Goal: Task Accomplishment & Management: Complete application form

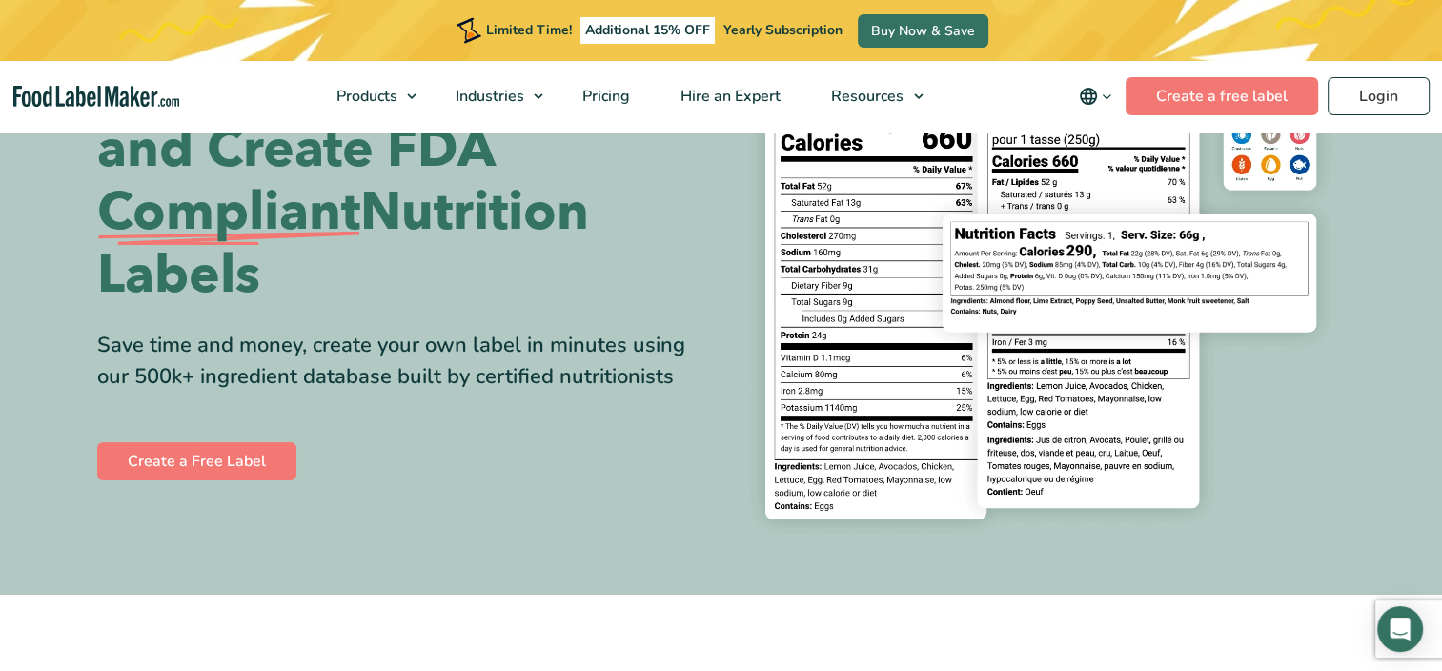
scroll to position [192, 0]
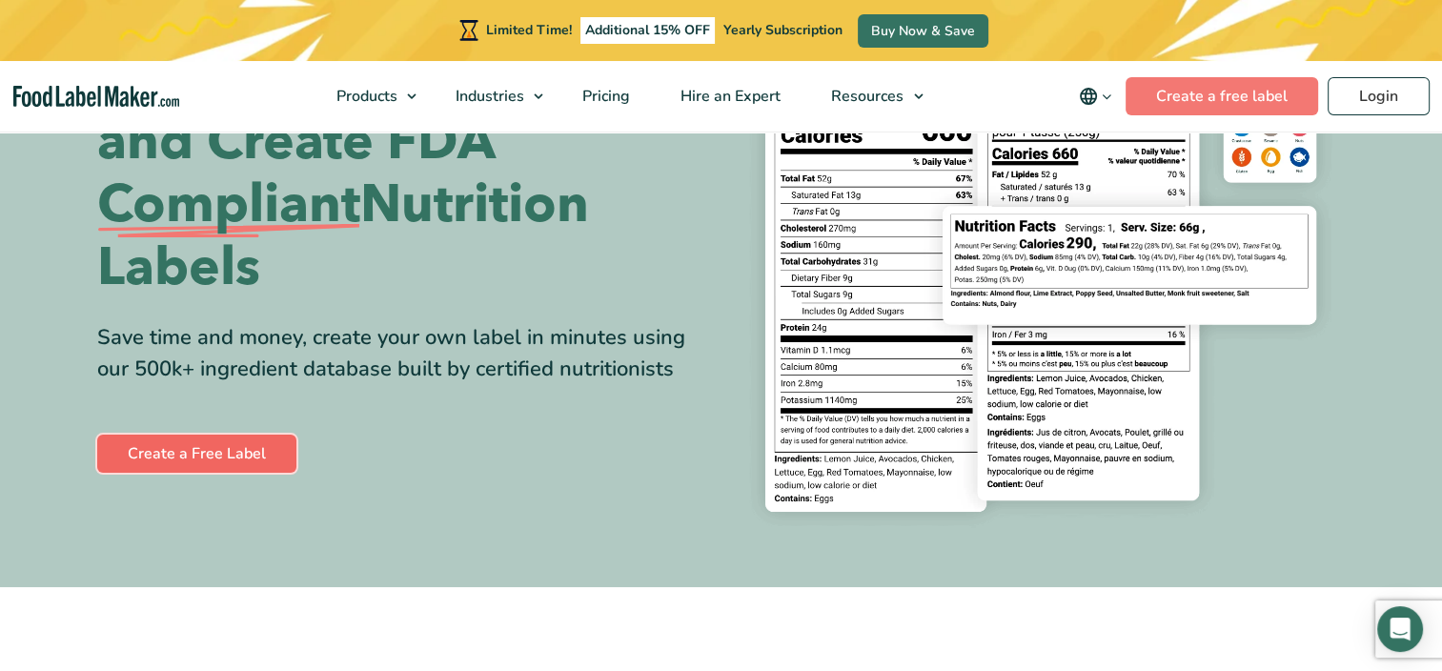
click at [261, 458] on link "Create a Free Label" at bounding box center [196, 454] width 199 height 38
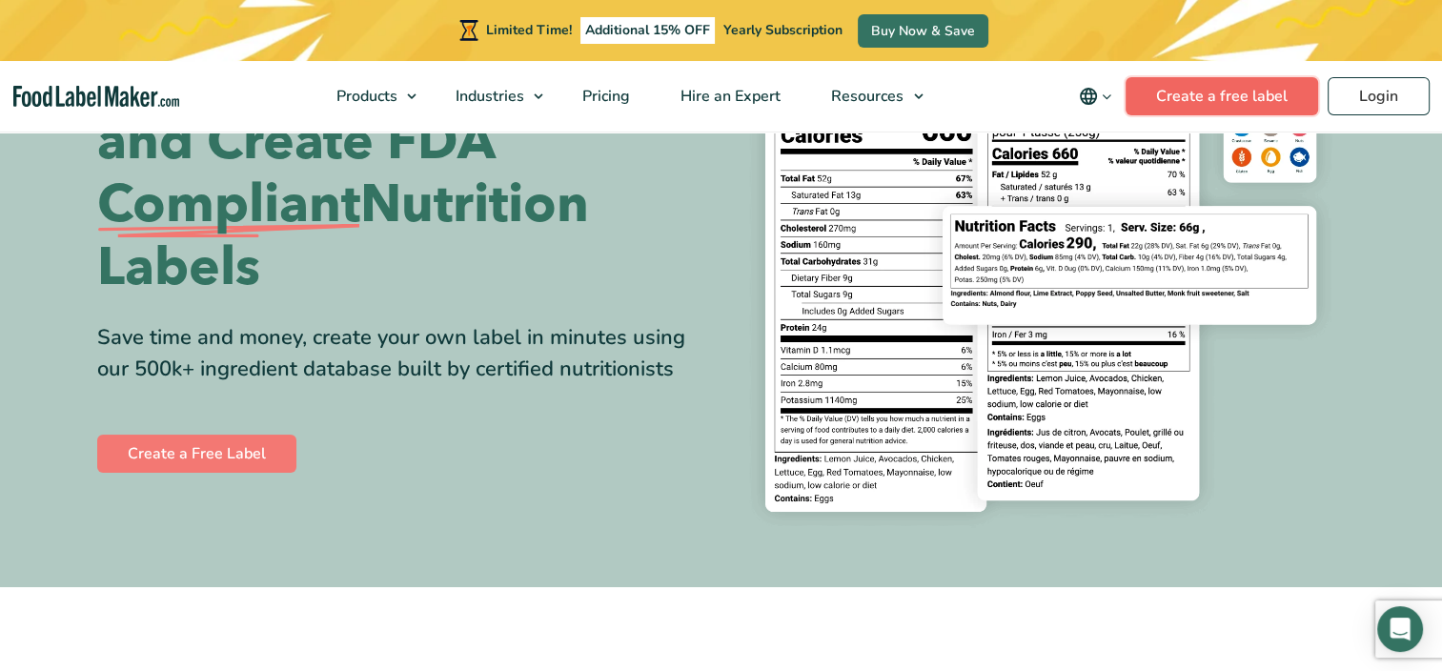
click at [1250, 92] on link "Create a free label" at bounding box center [1222, 96] width 193 height 38
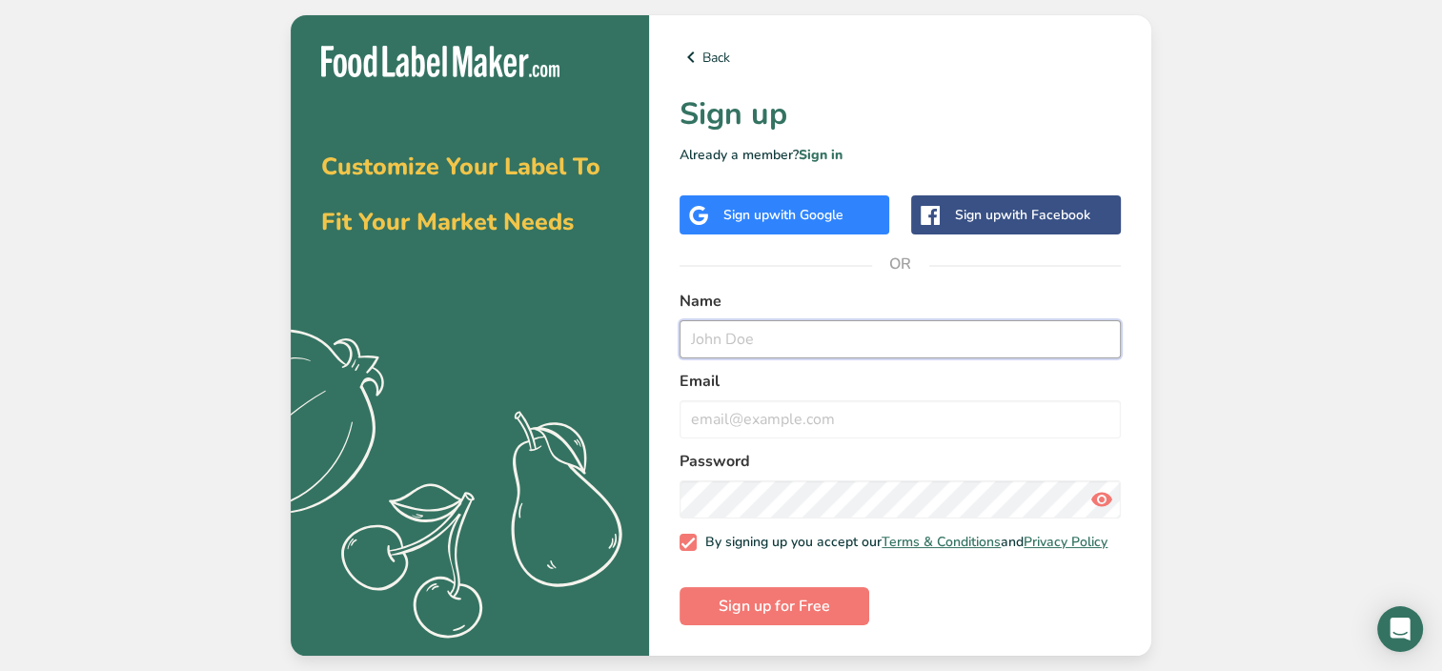
click at [873, 340] on input "text" at bounding box center [900, 339] width 441 height 38
type input "Caroline Padilla"
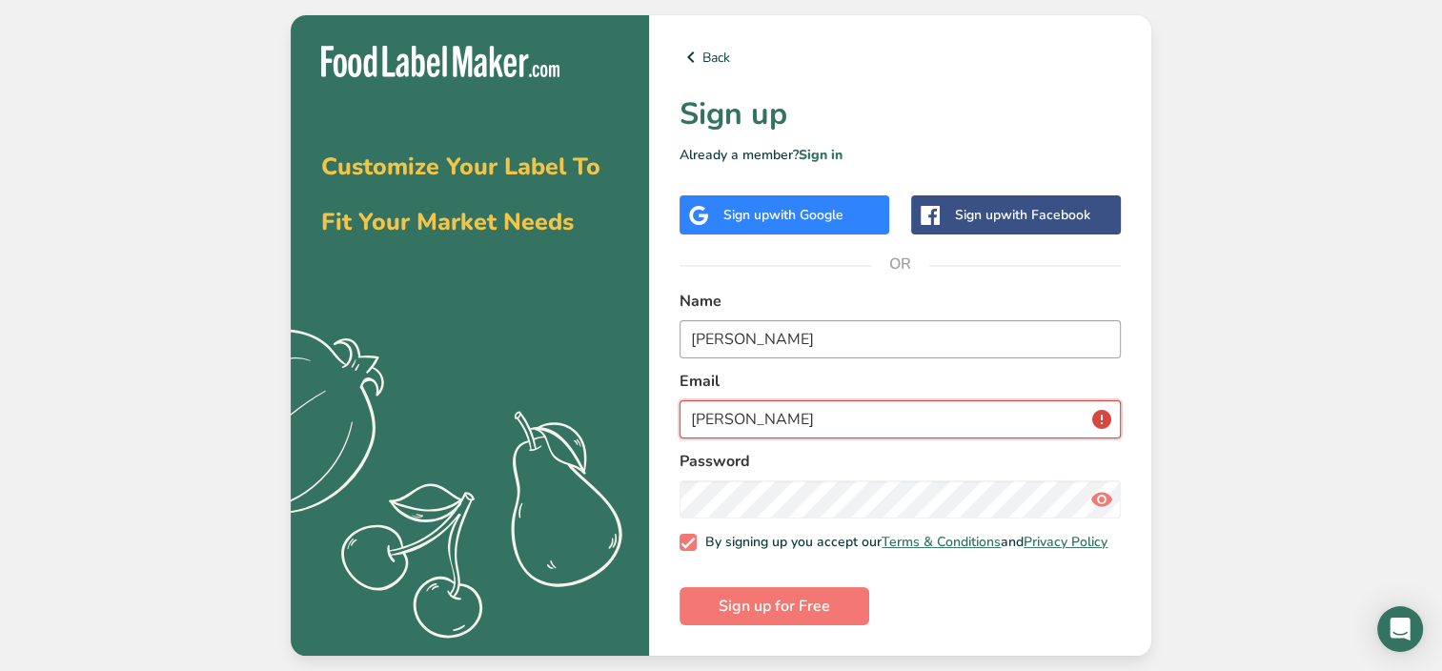
type input "carriepadilla51@gmail.com"
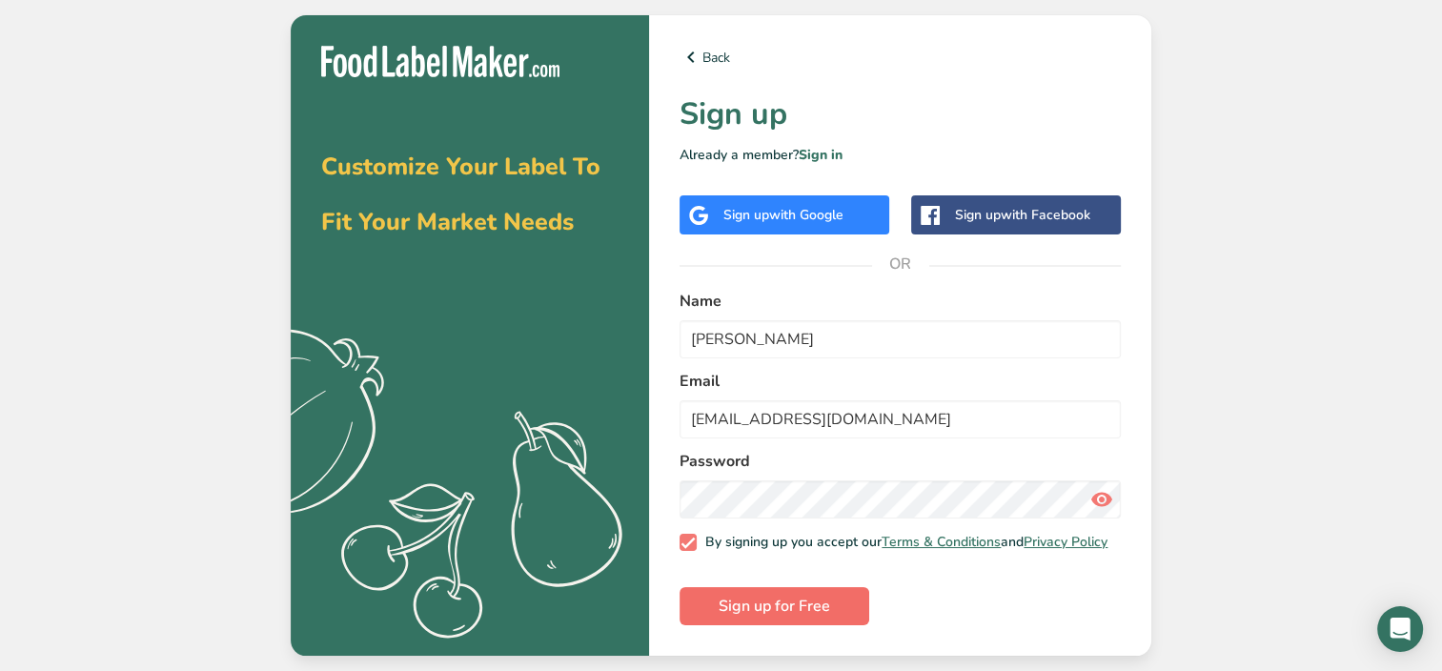
click at [834, 612] on button "Sign up for Free" at bounding box center [775, 606] width 190 height 38
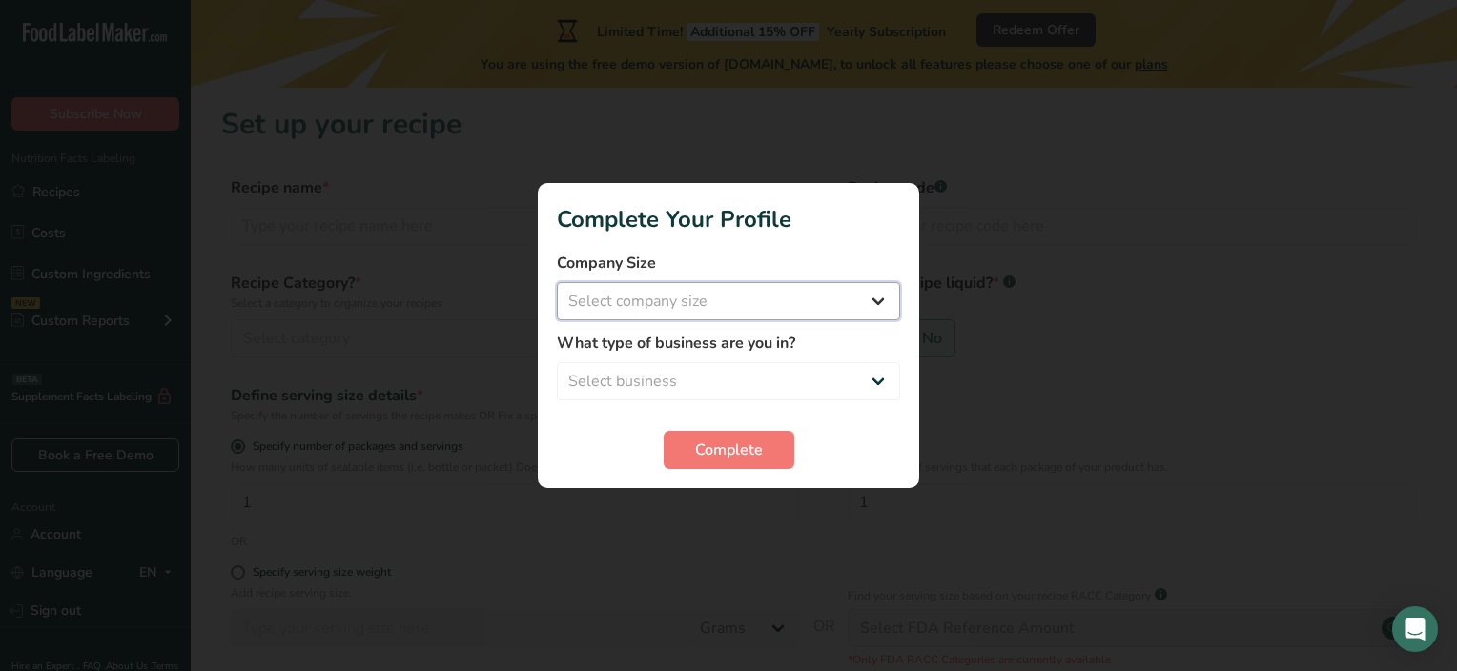
click at [870, 311] on select "Select company size Fewer than 10 Employees 10 to 50 Employees 51 to 500 Employ…" at bounding box center [728, 301] width 343 height 38
select select "2"
click at [557, 282] on select "Select company size Fewer than 10 Employees 10 to 50 Employees 51 to 500 Employ…" at bounding box center [728, 301] width 343 height 38
click at [875, 385] on select "Select business Packaged Food Manufacturer Restaurant & Cafe Bakery Meal Plans …" at bounding box center [728, 381] width 343 height 38
select select "2"
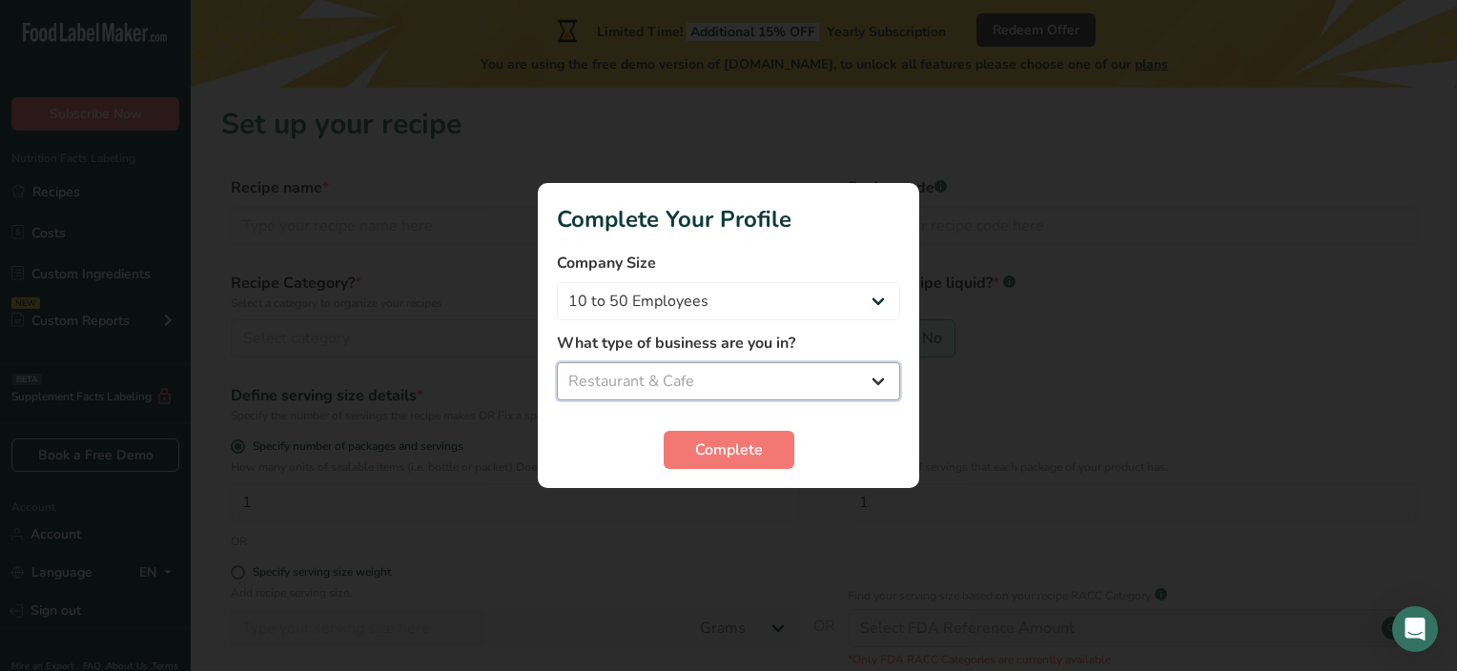
click at [557, 362] on select "Select business Packaged Food Manufacturer Restaurant & Cafe Bakery Meal Plans …" at bounding box center [728, 381] width 343 height 38
click at [762, 459] on button "Complete" at bounding box center [729, 450] width 131 height 38
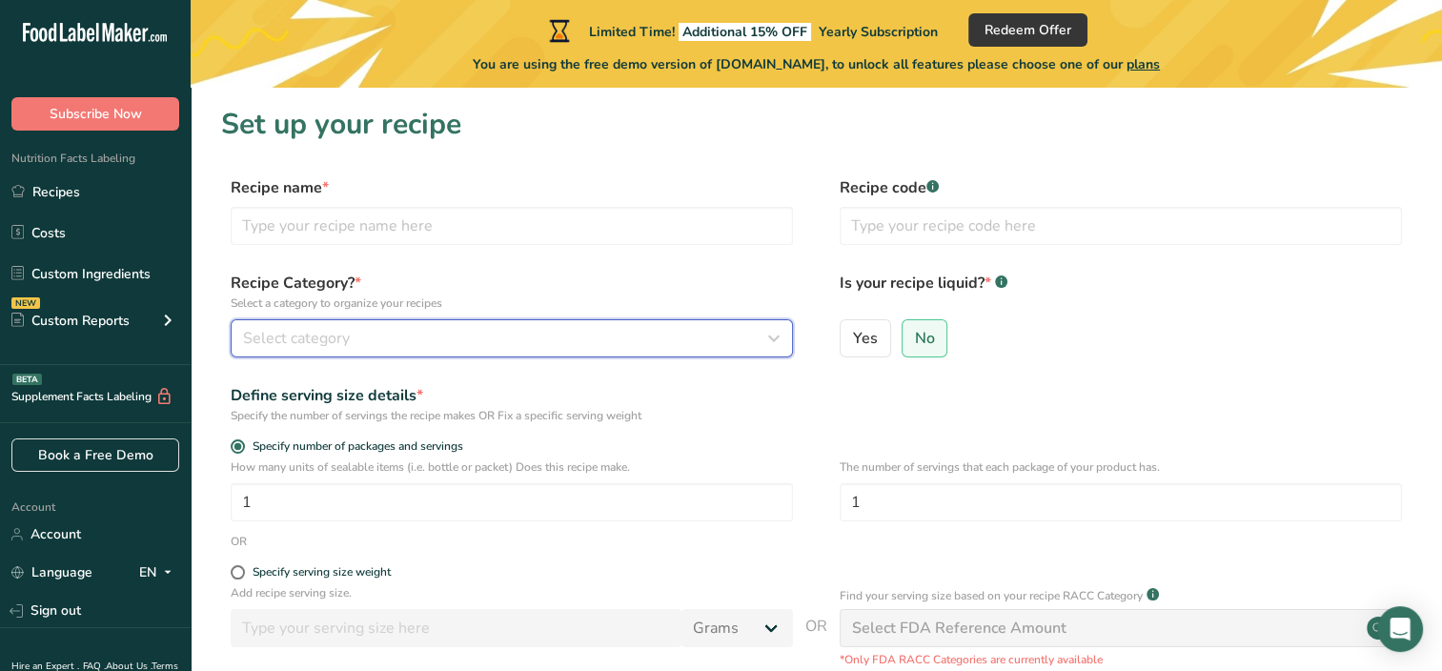
click at [769, 346] on icon "button" at bounding box center [774, 338] width 23 height 34
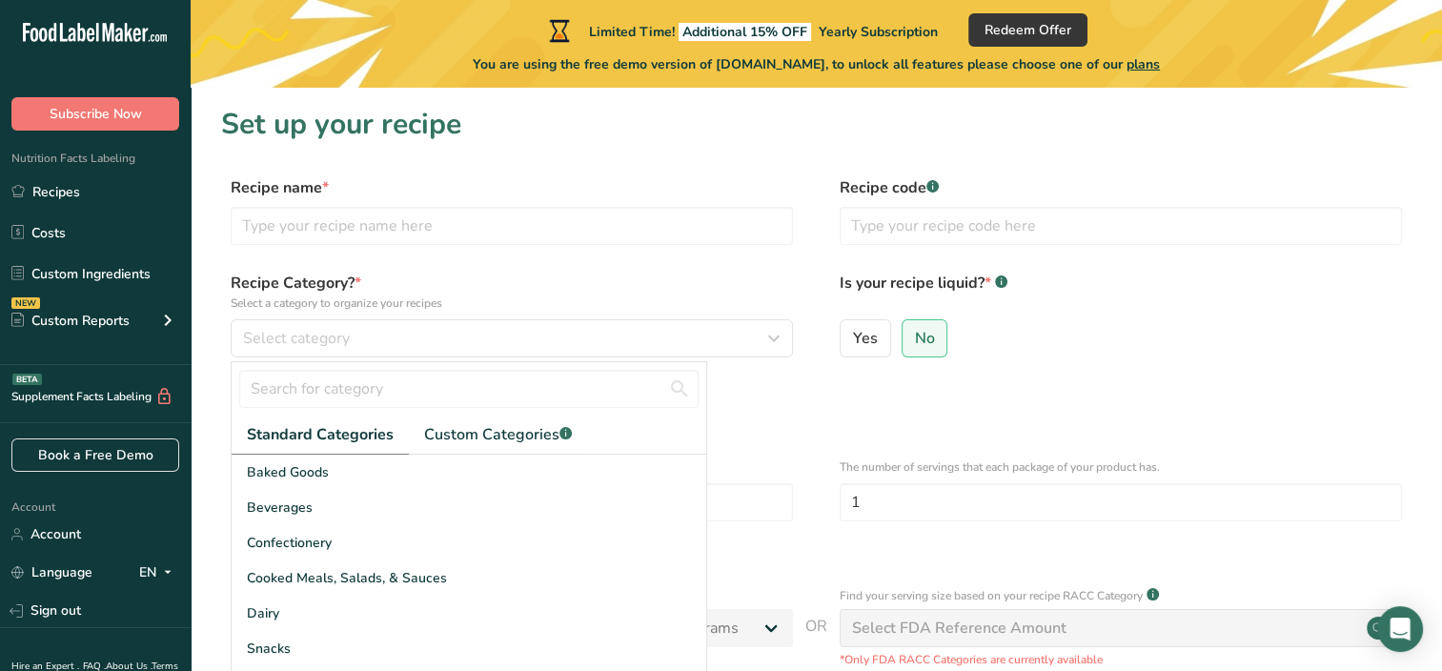
click at [1155, 351] on div "Yes No" at bounding box center [1121, 344] width 562 height 50
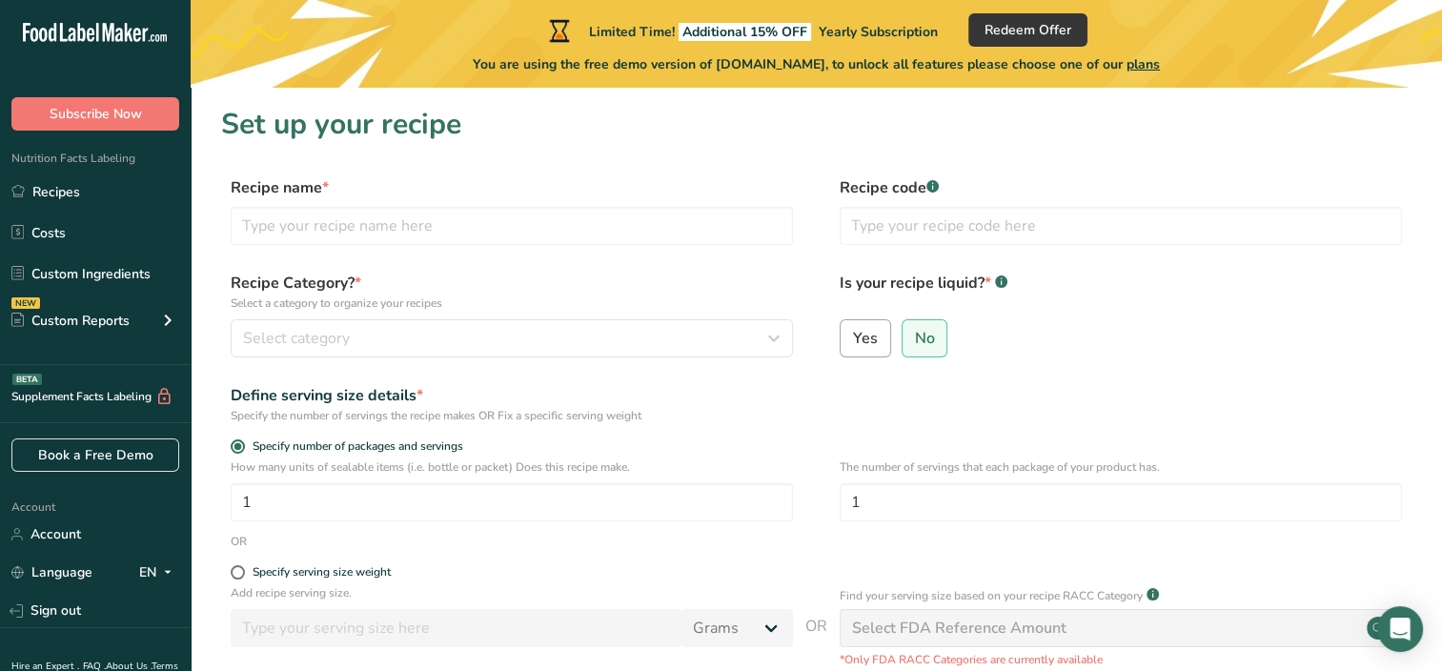
click at [858, 351] on label "Yes" at bounding box center [865, 338] width 51 height 38
click at [853, 344] on input "Yes" at bounding box center [847, 338] width 12 height 12
radio input "true"
radio input "false"
select select "22"
